Goal: Transaction & Acquisition: Purchase product/service

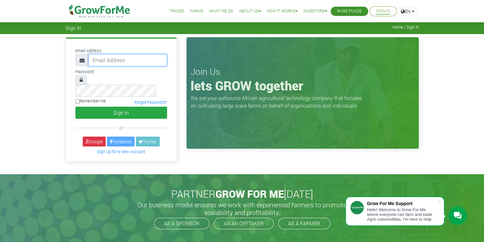
type input "[EMAIL_ADDRESS][DOMAIN_NAME]"
click at [78, 99] on input "Remember me" at bounding box center [77, 101] width 4 height 4
checkbox input "true"
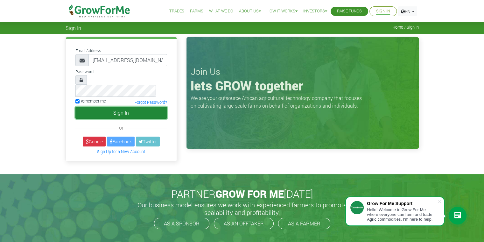
click at [99, 107] on button "Sign In" at bounding box center [121, 113] width 92 height 12
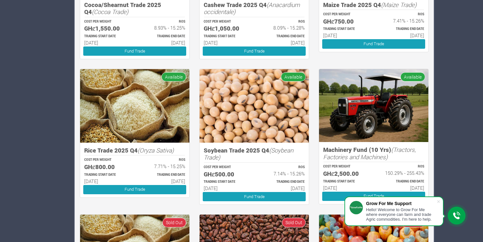
scroll to position [253, 0]
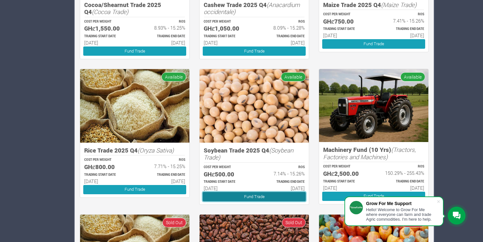
click at [258, 197] on link "Fund Trade" at bounding box center [254, 196] width 103 height 9
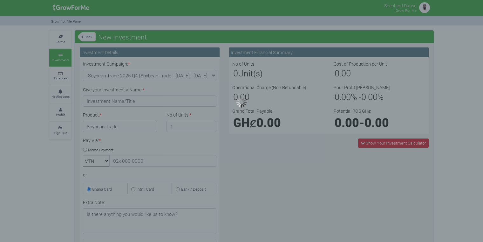
type input "1"
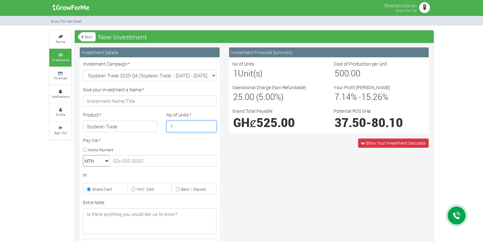
click at [190, 128] on input "1" at bounding box center [192, 126] width 50 height 11
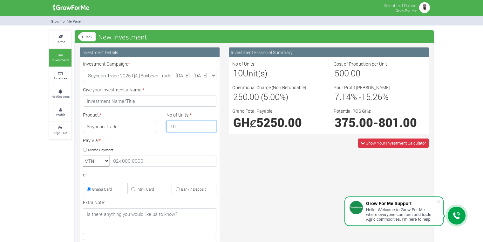
type input "1"
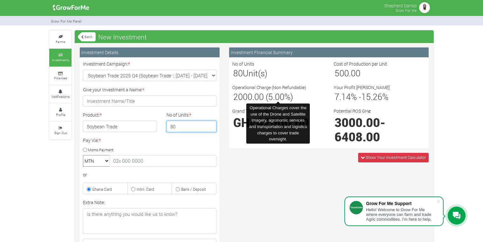
type input "8"
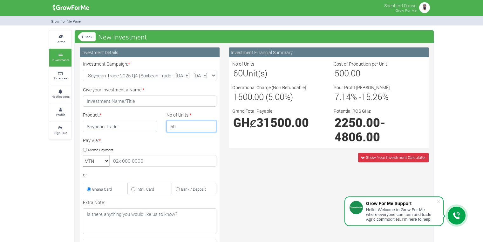
type input "6"
